Goal: Information Seeking & Learning: Learn about a topic

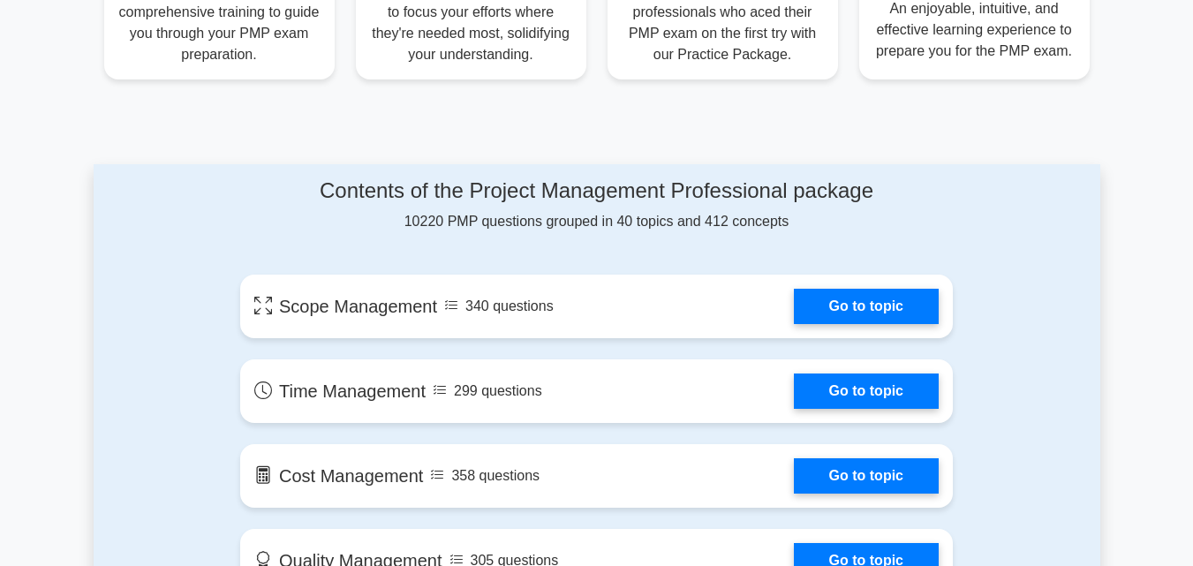
scroll to position [794, 0]
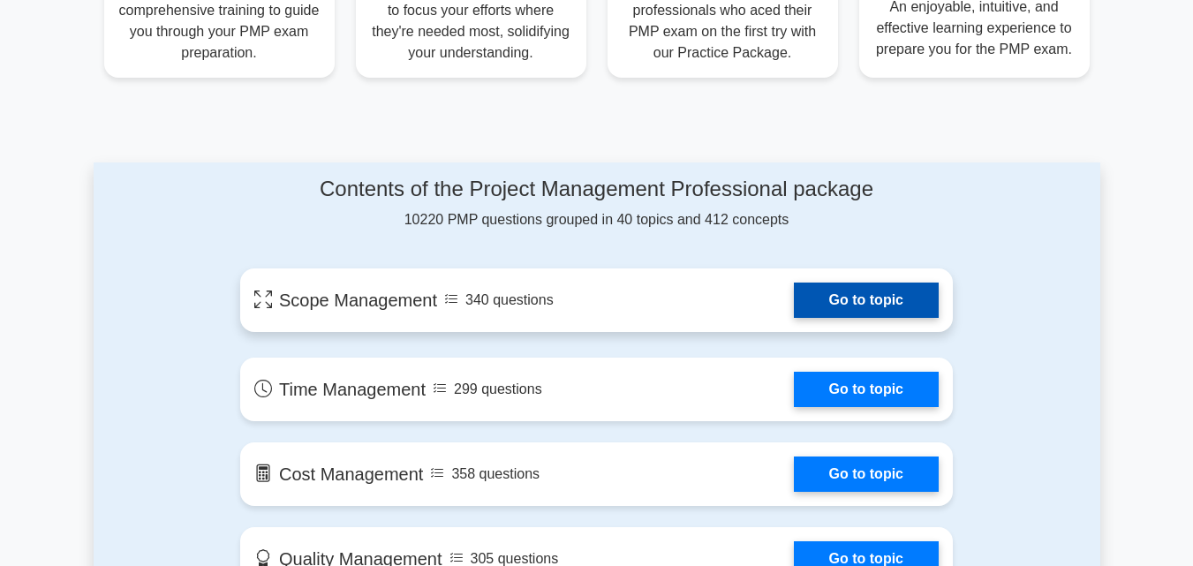
click at [823, 302] on link "Go to topic" at bounding box center [866, 299] width 145 height 35
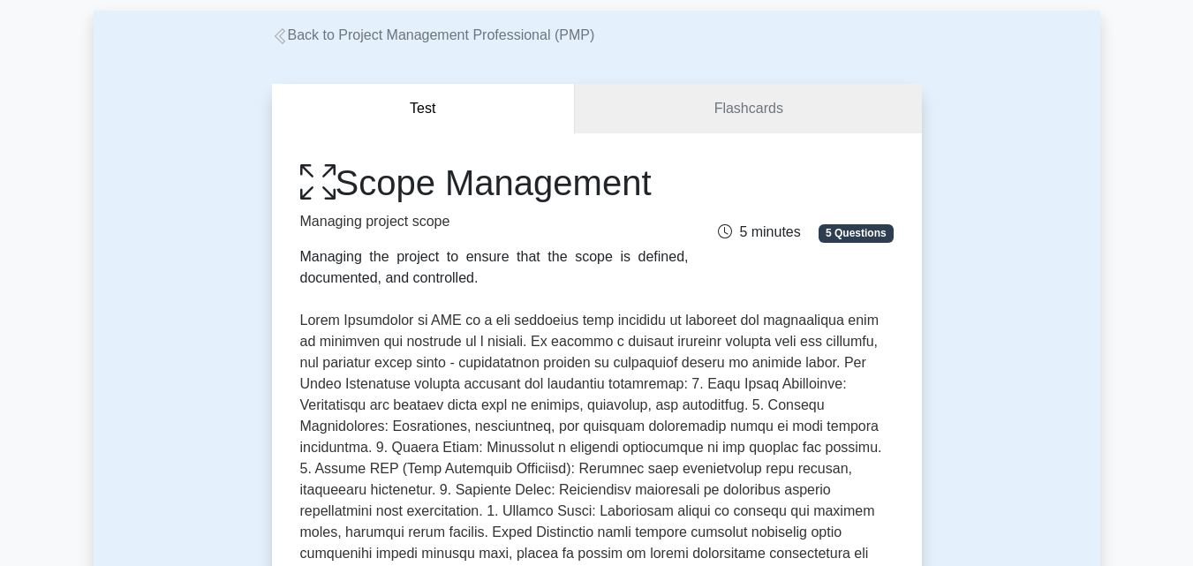
scroll to position [177, 0]
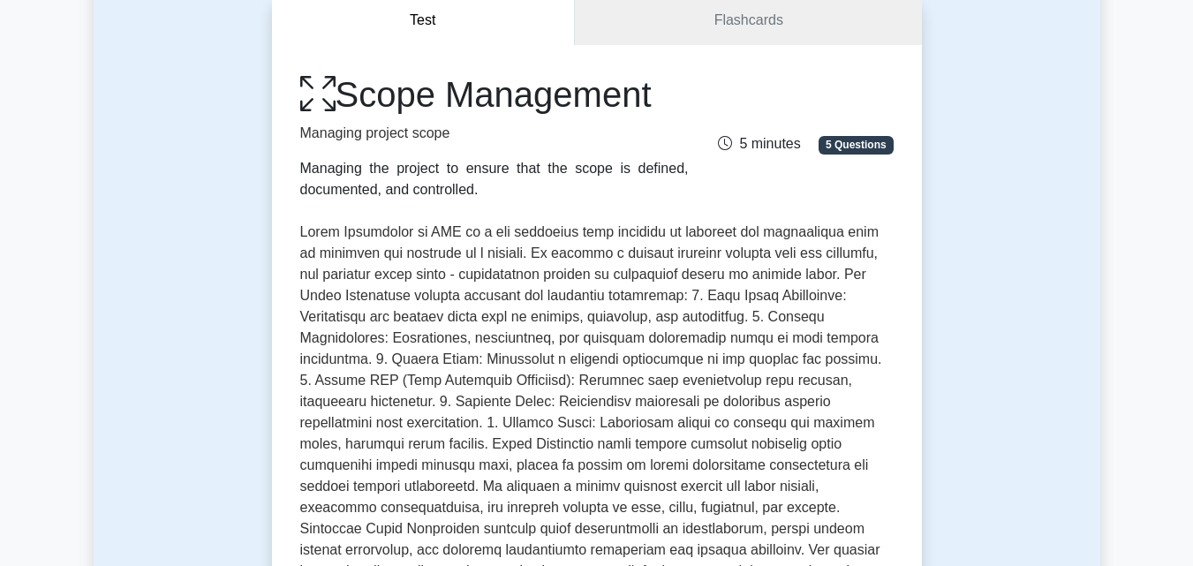
click at [321, 93] on icon at bounding box center [317, 94] width 35 height 39
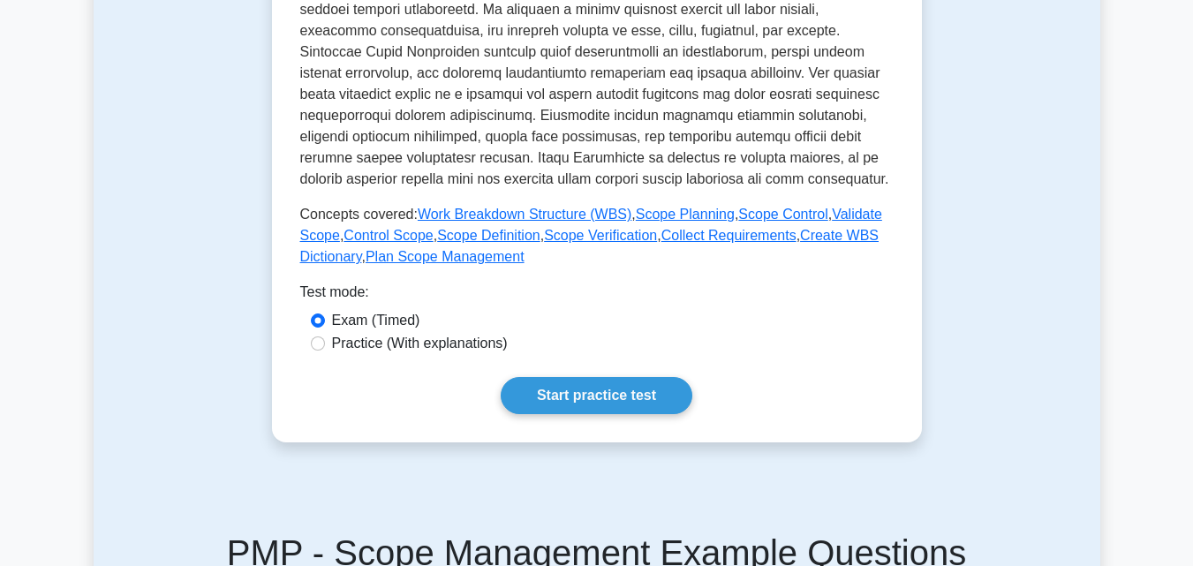
scroll to position [618, 0]
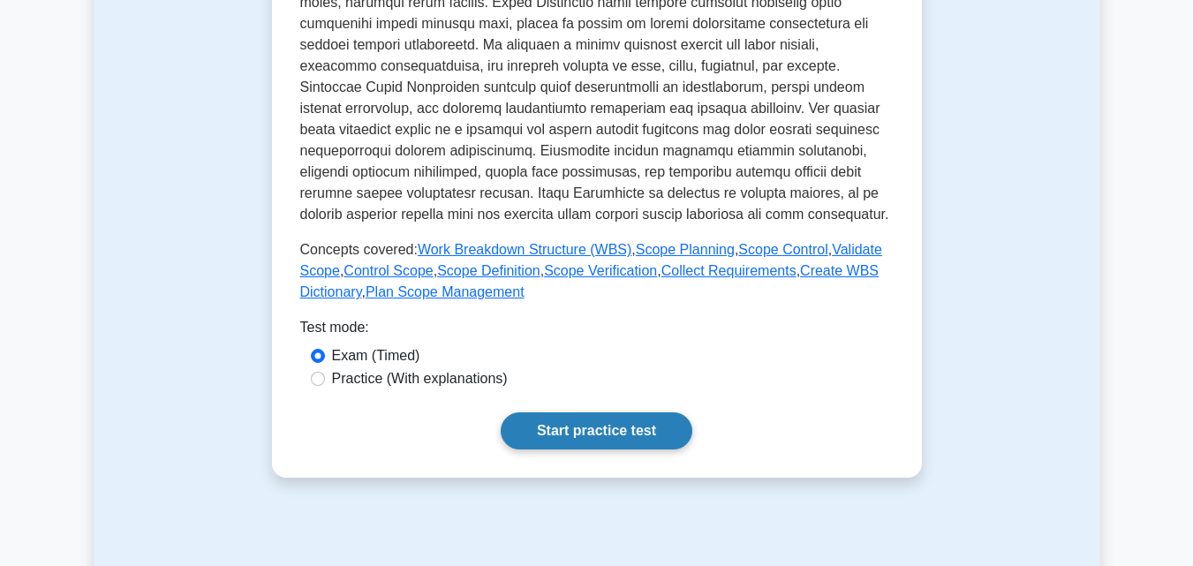
click at [648, 436] on link "Start practice test" at bounding box center [596, 430] width 192 height 37
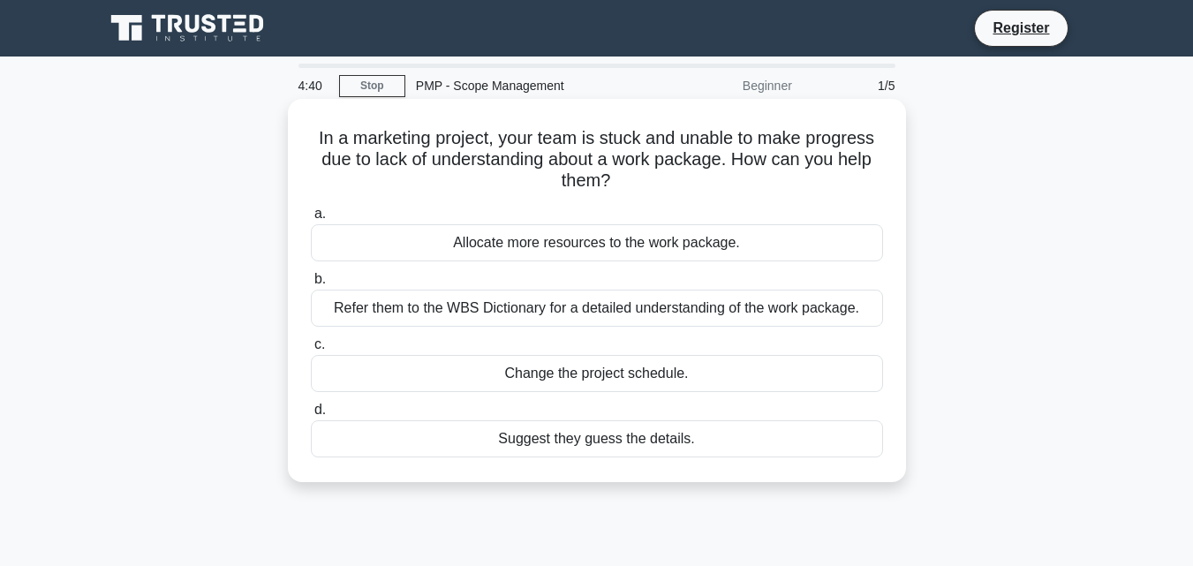
click at [574, 241] on div "Allocate more resources to the work package." at bounding box center [597, 242] width 572 height 37
click at [311, 220] on input "a. Allocate more resources to the work package." at bounding box center [311, 213] width 0 height 11
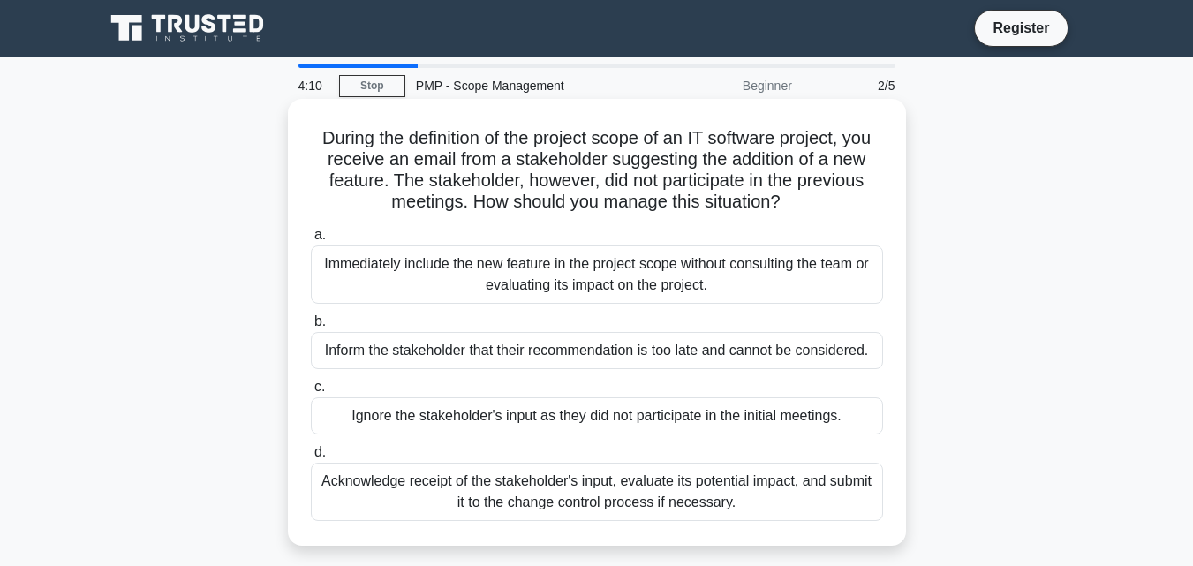
click at [534, 500] on div "Acknowledge receipt of the stakeholder's input, evaluate its potential impact, …" at bounding box center [597, 492] width 572 height 58
click at [311, 458] on input "d. Acknowledge receipt of the stakeholder's input, evaluate its potential impac…" at bounding box center [311, 452] width 0 height 11
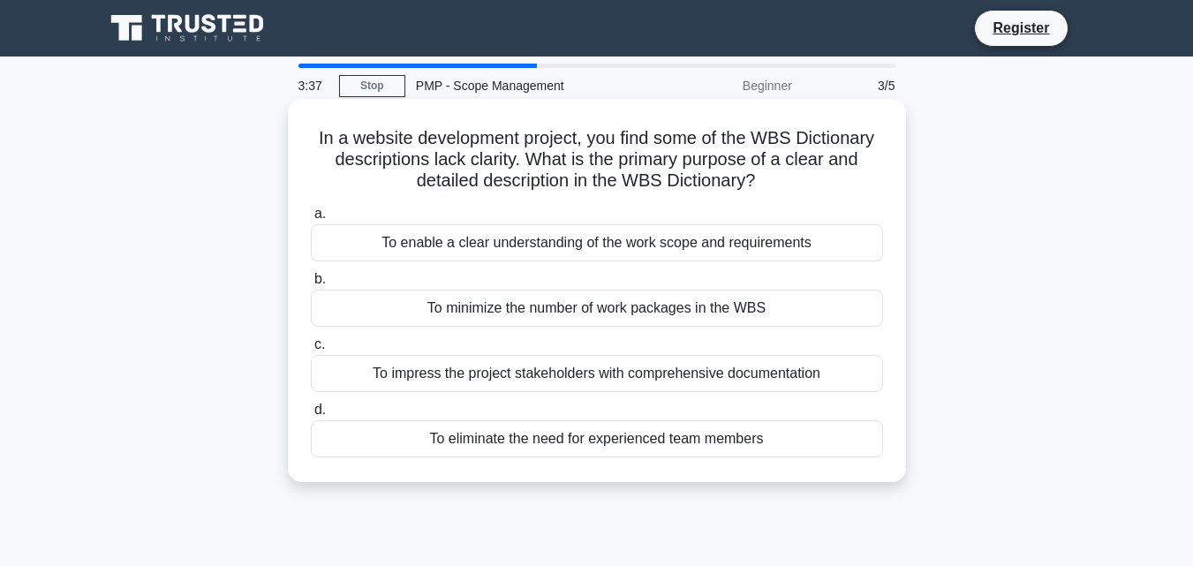
click at [519, 237] on div "To enable a clear understanding of the work scope and requirements" at bounding box center [597, 242] width 572 height 37
click at [311, 220] on input "a. To enable a clear understanding of the work scope and requirements" at bounding box center [311, 213] width 0 height 11
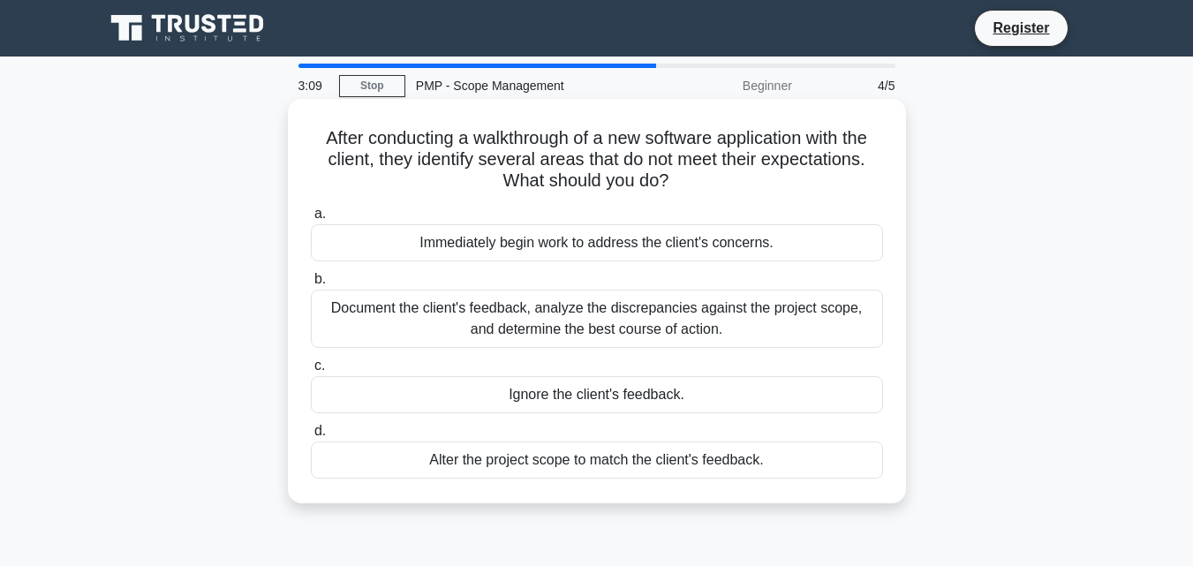
click at [420, 318] on div "Document the client's feedback, analyze the discrepancies against the project s…" at bounding box center [597, 319] width 572 height 58
click at [311, 285] on input "b. Document the client's feedback, analyze the discrepancies against the projec…" at bounding box center [311, 279] width 0 height 11
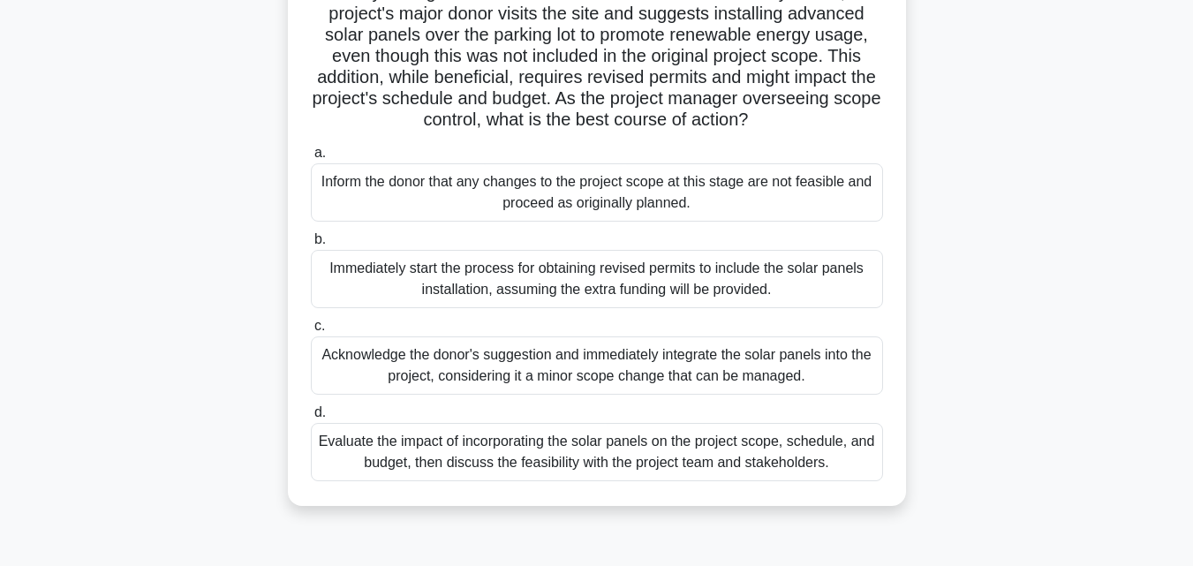
scroll to position [177, 0]
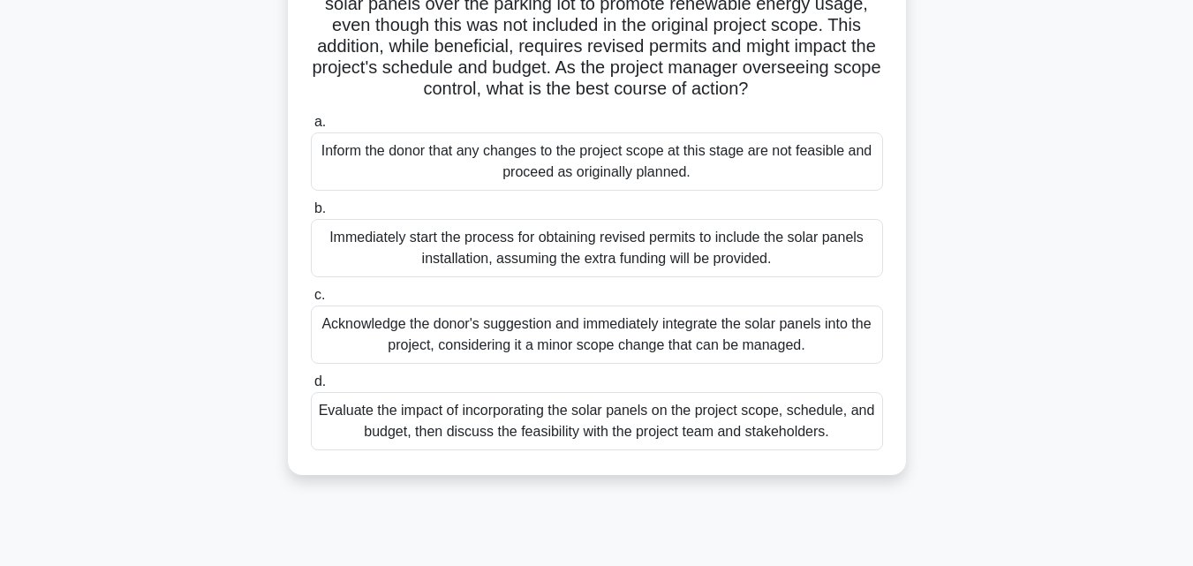
click at [725, 450] on div "Evaluate the impact of incorporating the solar panels on the project scope, sch…" at bounding box center [597, 421] width 572 height 58
click at [311, 388] on input "d. Evaluate the impact of incorporating the solar panels on the project scope, …" at bounding box center [311, 381] width 0 height 11
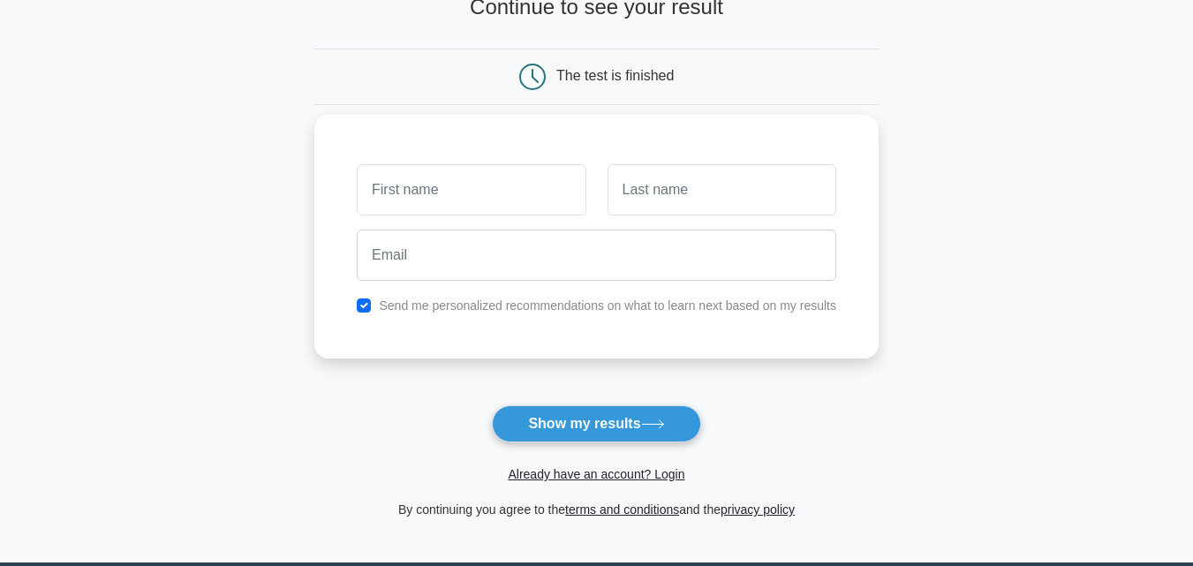
scroll to position [177, 0]
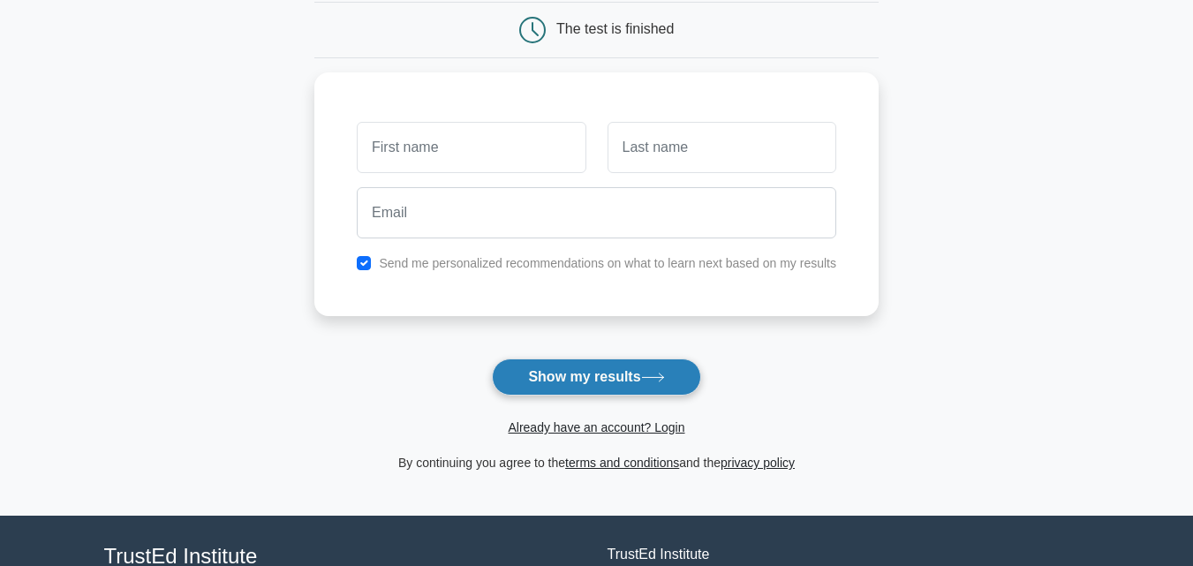
click at [632, 374] on button "Show my results" at bounding box center [596, 376] width 208 height 37
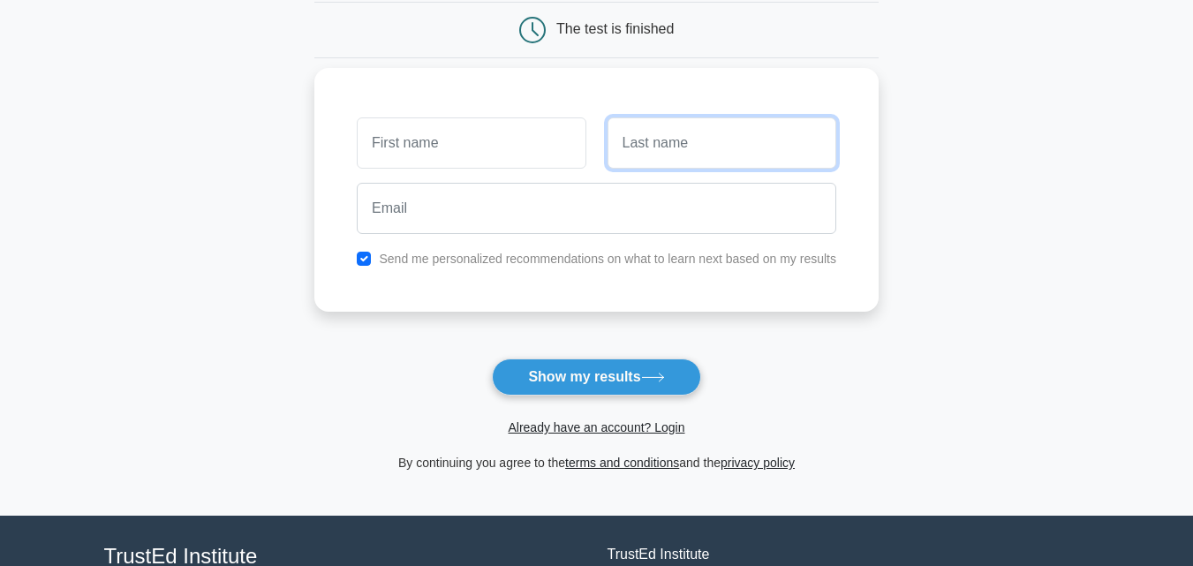
click at [649, 138] on input "text" at bounding box center [721, 142] width 229 height 51
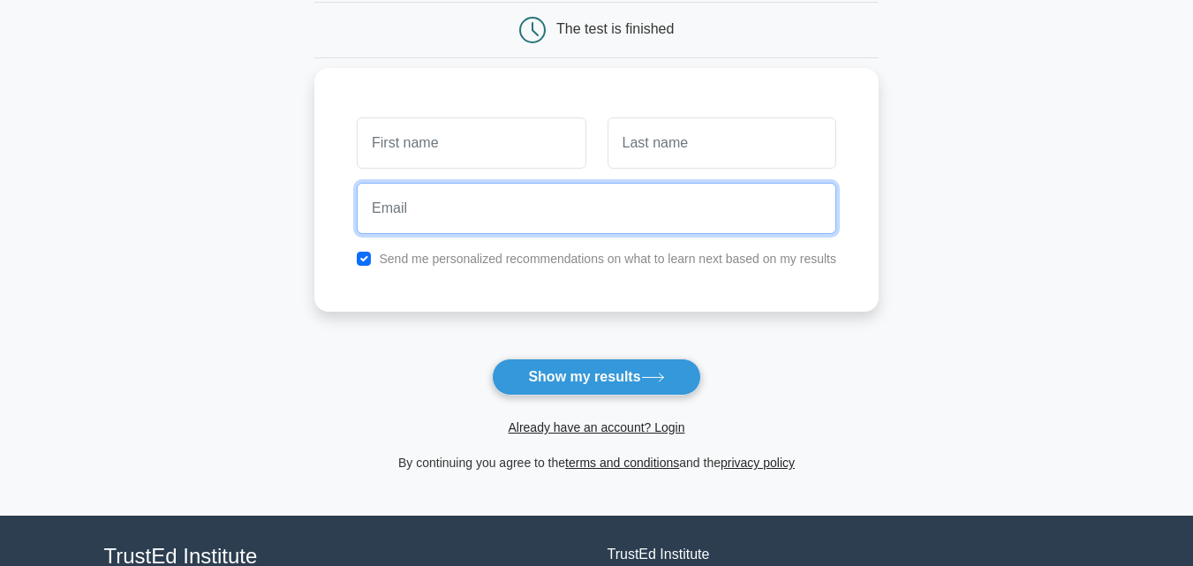
click at [591, 202] on input "email" at bounding box center [596, 208] width 479 height 51
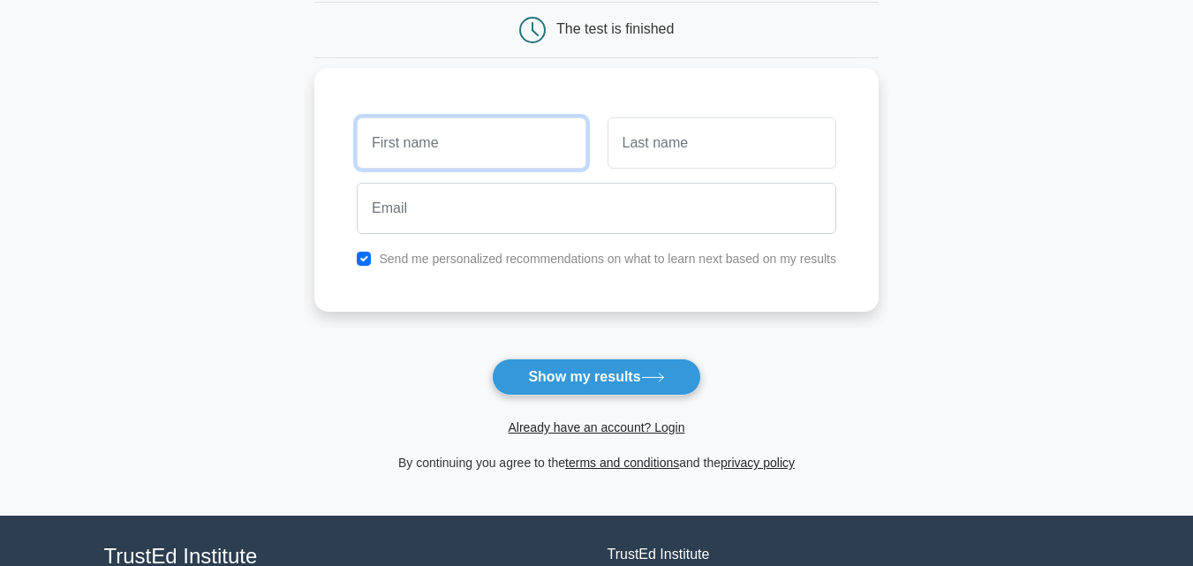
click at [447, 132] on input "text" at bounding box center [471, 142] width 229 height 51
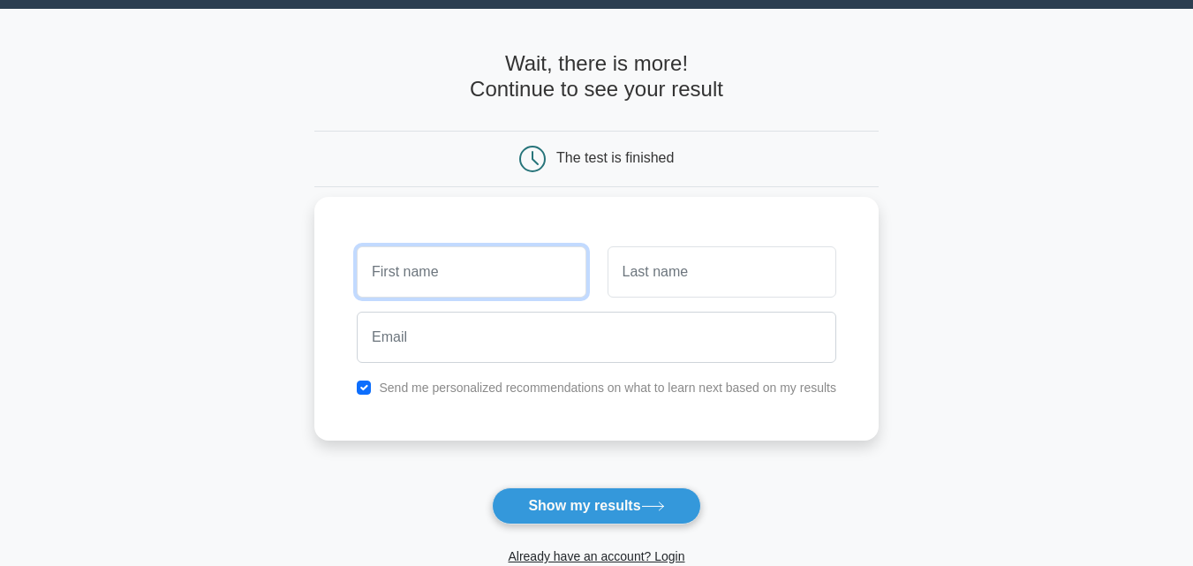
scroll to position [0, 0]
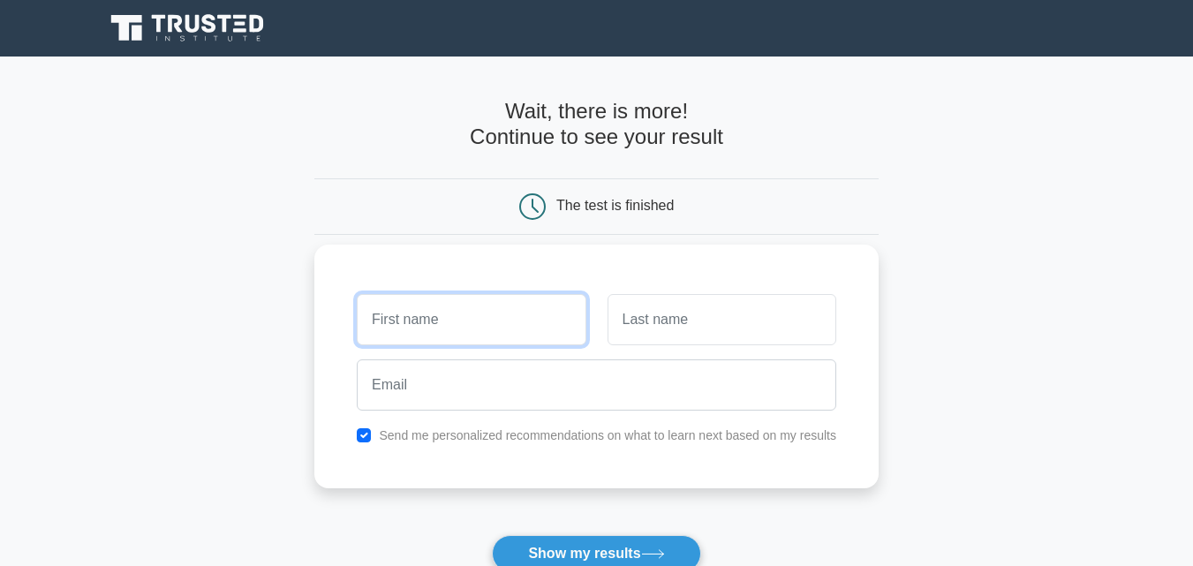
click at [415, 304] on input "text" at bounding box center [471, 319] width 229 height 51
